Goal: Transaction & Acquisition: Purchase product/service

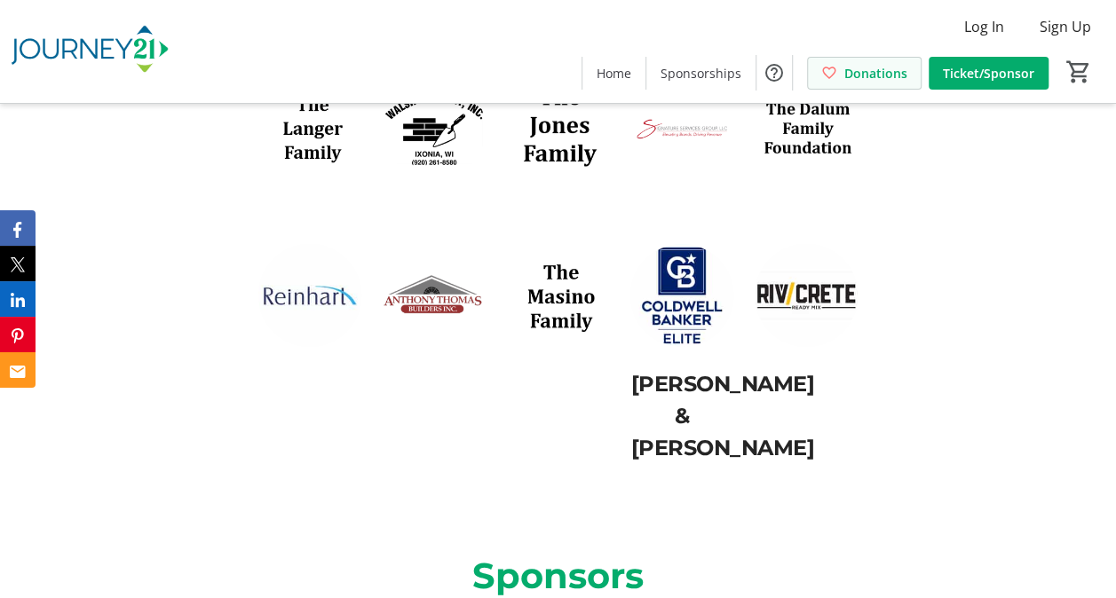
scroll to position [3019, 0]
click at [694, 86] on span at bounding box center [700, 72] width 109 height 43
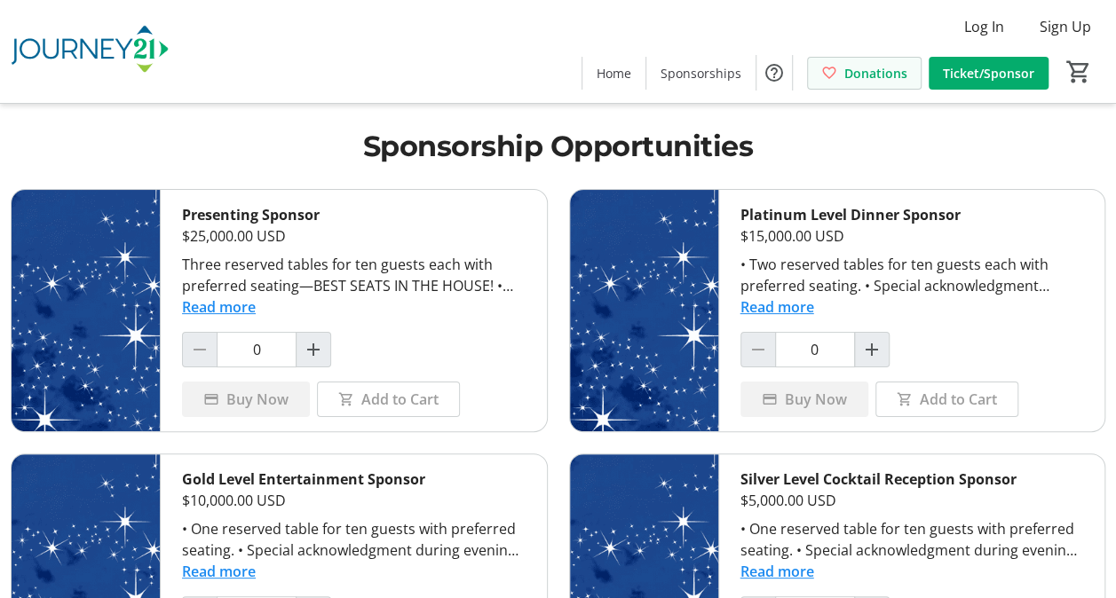
click at [854, 75] on span "Donations" at bounding box center [875, 73] width 63 height 19
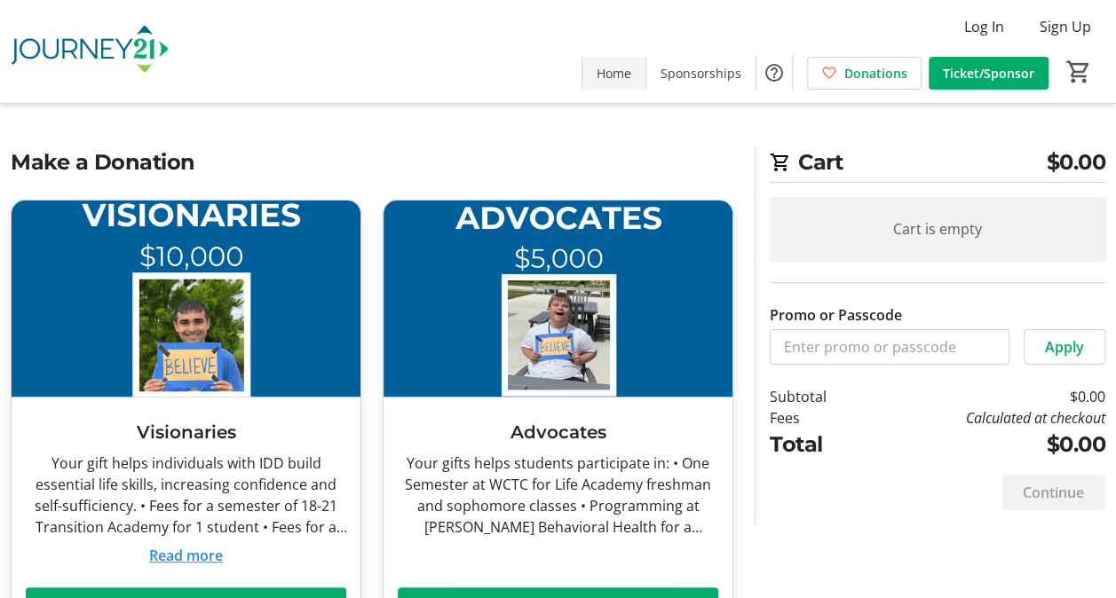
click at [613, 76] on span "Home" at bounding box center [614, 73] width 35 height 19
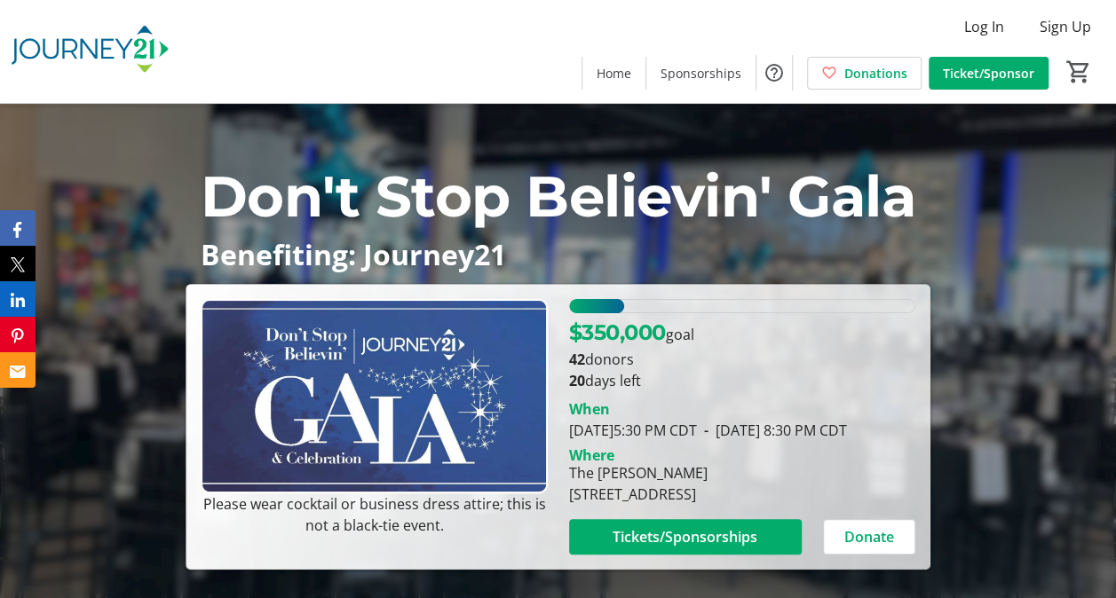
click at [92, 57] on img at bounding box center [90, 51] width 158 height 89
click at [106, 43] on img at bounding box center [90, 51] width 158 height 89
click at [130, 50] on img at bounding box center [90, 51] width 158 height 89
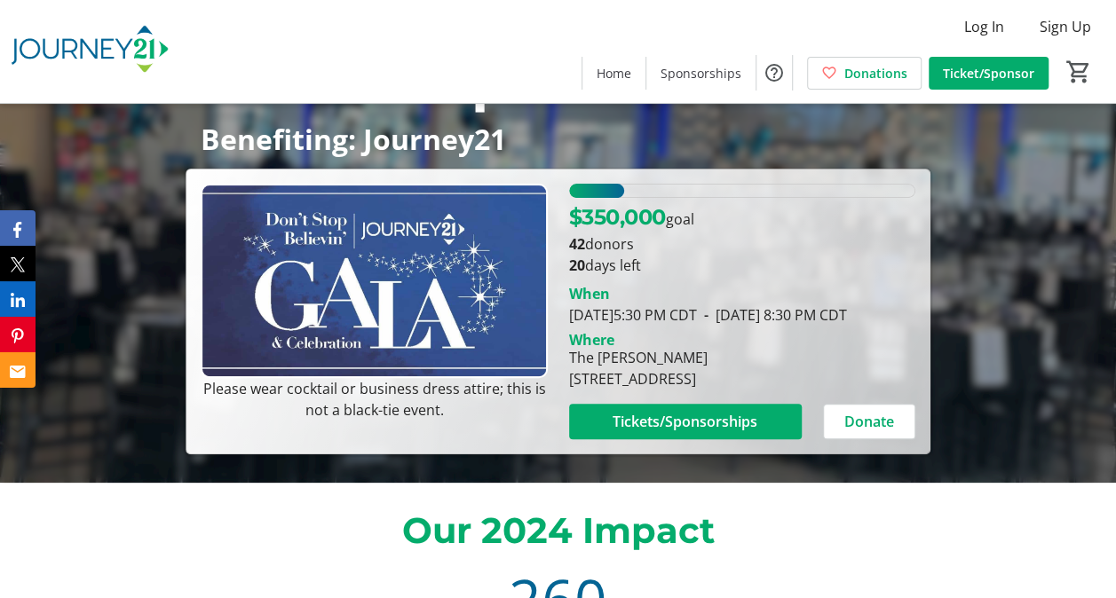
scroll to position [189, 0]
